Goal: Task Accomplishment & Management: Complete application form

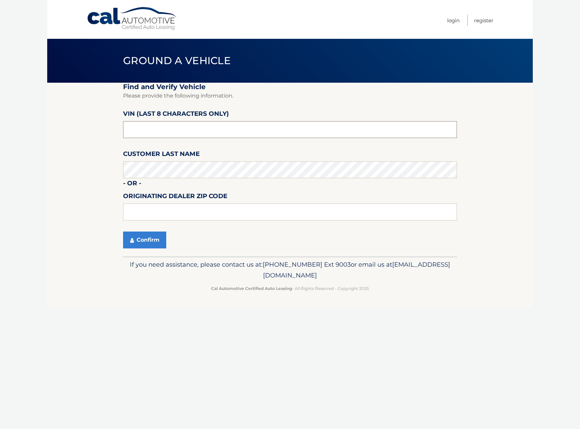
drag, startPoint x: 145, startPoint y: 130, endPoint x: 110, endPoint y: 140, distance: 36.5
click at [110, 140] on section "Find and Verify Vehicle Please provide the following information. VIN (last 8 c…" at bounding box center [290, 170] width 486 height 174
type input "PU494156"
click at [161, 213] on input "text" at bounding box center [290, 211] width 334 height 17
type input "08012"
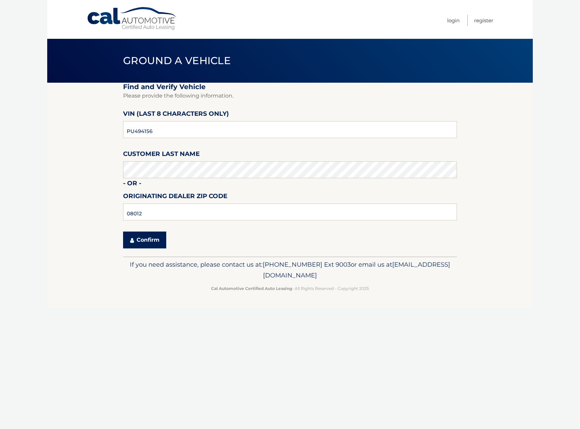
click at [146, 239] on button "Confirm" at bounding box center [144, 239] width 43 height 17
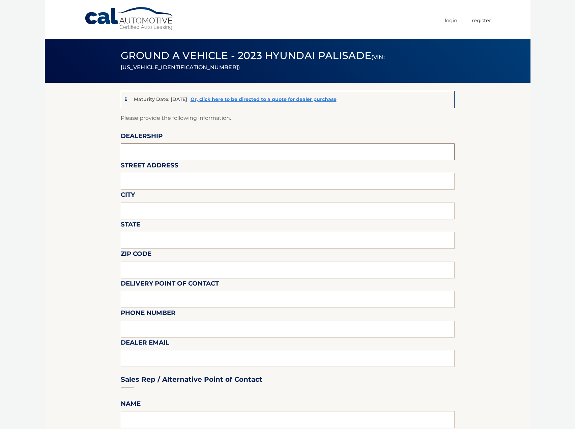
click at [141, 154] on input "text" at bounding box center [288, 151] width 334 height 17
type input "HYUNDAI OF TURNERSVILLE"
type input "3400 ROUTE 42"
type input "TURNERSVILLE"
type input "NJ"
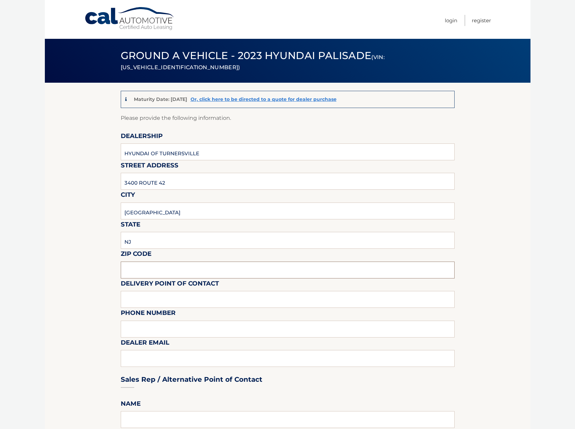
type input "08012"
type input "HYUNDAI"
type input "8566497543"
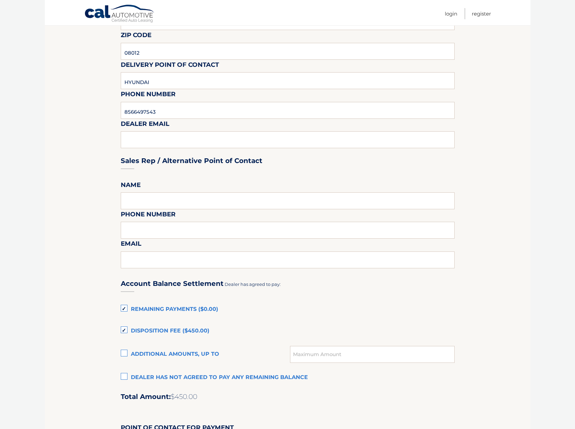
scroll to position [236, 0]
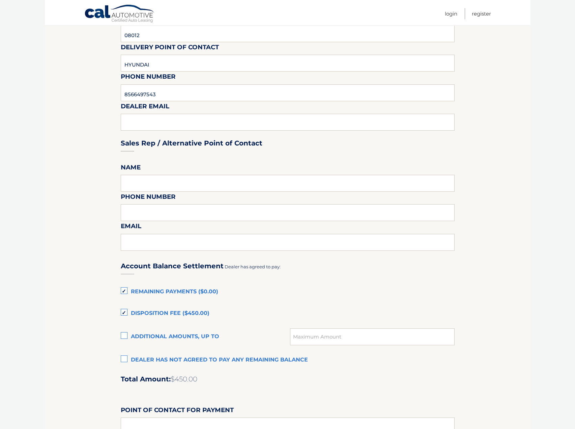
click at [139, 118] on div "Sales Rep / Alternative Point of Contact" at bounding box center [288, 131] width 334 height 48
click at [142, 121] on div "Sales Rep / Alternative Point of Contact" at bounding box center [288, 131] width 334 height 48
click at [144, 187] on input "text" at bounding box center [288, 183] width 334 height 17
type input "HYUNDAI"
type input "8566497543"
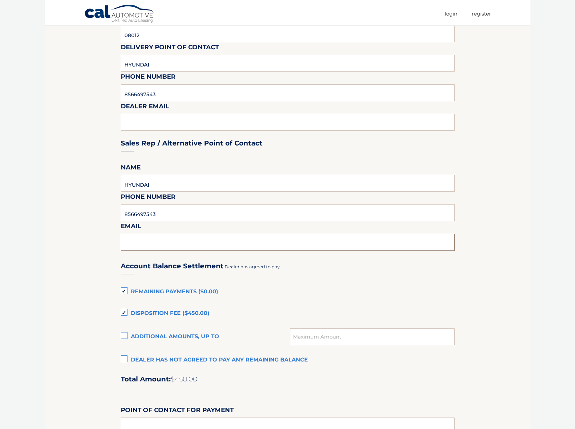
click at [145, 242] on input "text" at bounding box center [288, 242] width 334 height 17
type input "JTRIMARCO@PENSKEAUTOMOTIVE.COM"
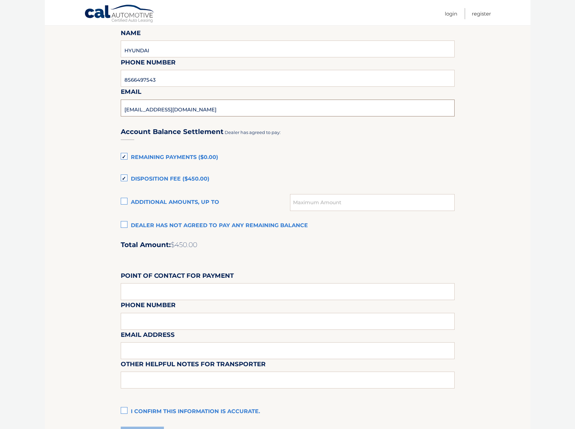
scroll to position [371, 0]
click at [135, 288] on input "text" at bounding box center [288, 290] width 334 height 17
type input "ALEXIA MONTELEON"
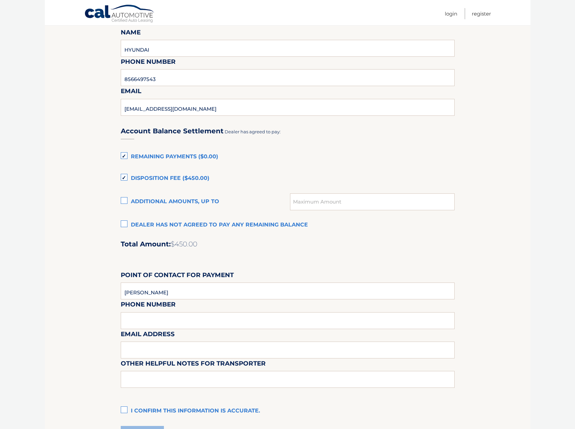
click at [131, 318] on div "Email Address" at bounding box center [288, 313] width 334 height 29
click at [131, 317] on div "Email Address" at bounding box center [288, 313] width 334 height 29
click at [93, 300] on section "Maturity Date: 11/06/2025 Or, click here to be directed to a quote for dealer p…" at bounding box center [288, 81] width 486 height 739
click at [136, 293] on input "ALEXIA MONTELEON" at bounding box center [288, 290] width 334 height 17
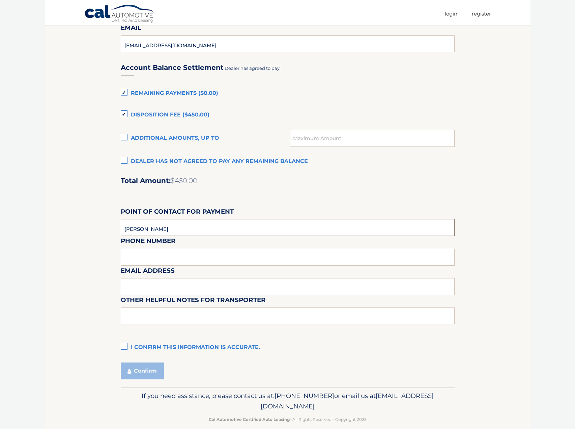
scroll to position [444, 0]
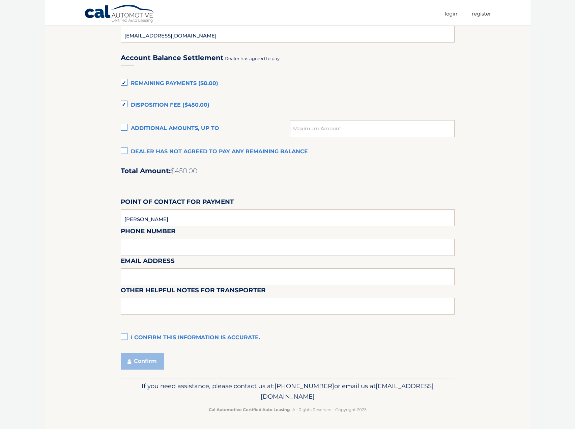
click at [124, 336] on label "I confirm this information is accurate." at bounding box center [288, 337] width 334 height 13
click at [0, 0] on input "I confirm this information is accurate." at bounding box center [0, 0] width 0 height 0
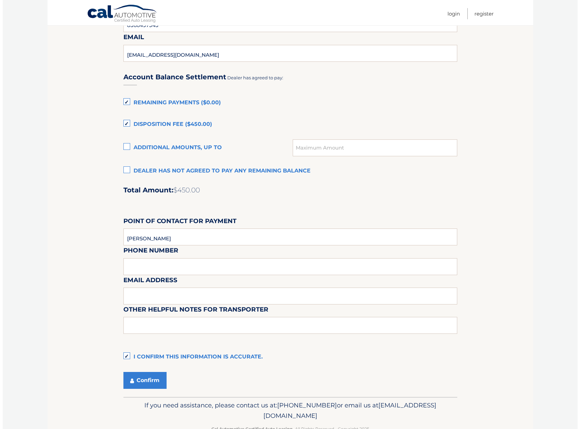
scroll to position [411, 0]
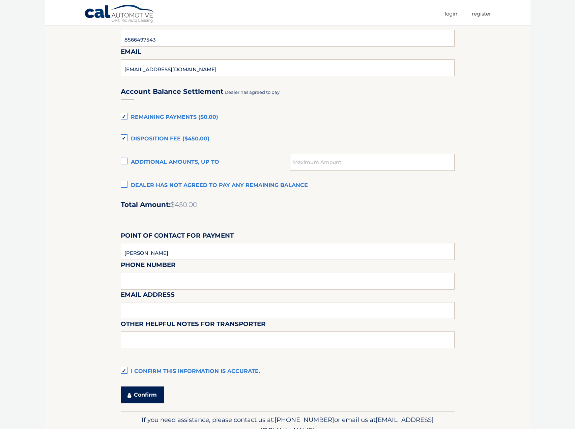
click at [143, 393] on button "Confirm" at bounding box center [142, 394] width 43 height 17
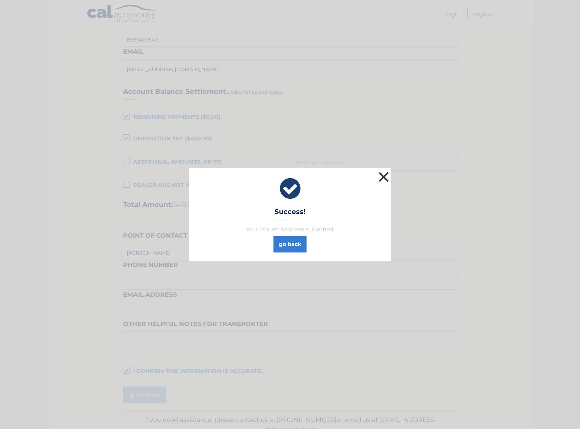
click at [385, 176] on button "×" at bounding box center [383, 176] width 13 height 13
